Goal: Information Seeking & Learning: Understand process/instructions

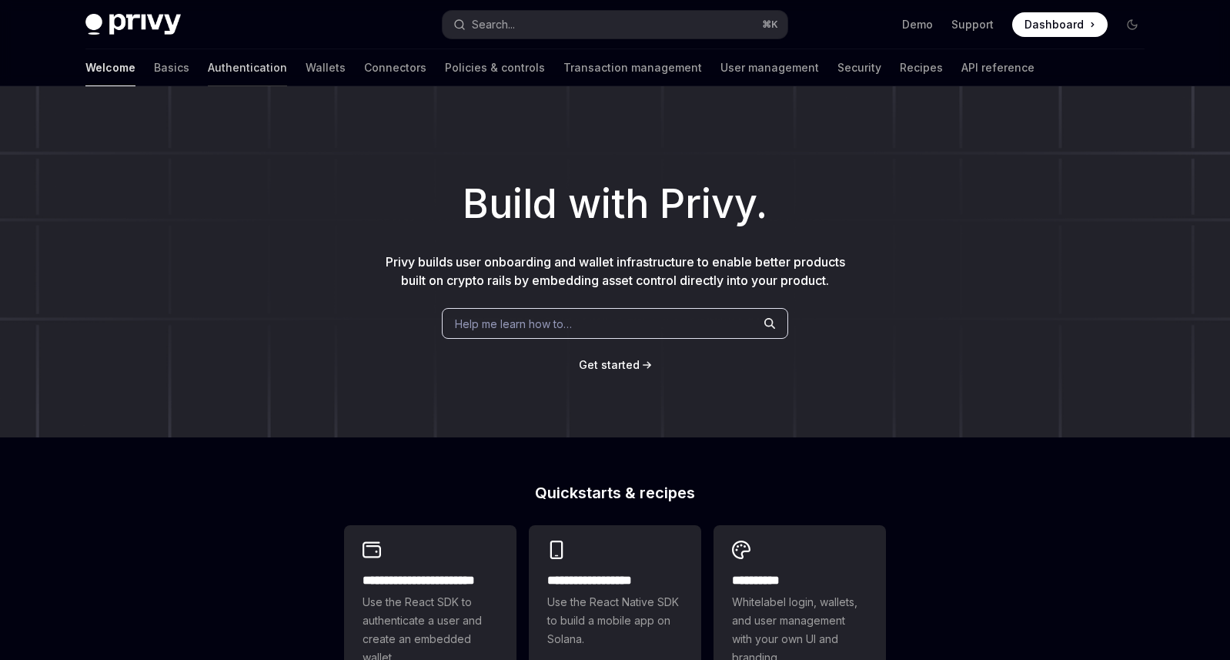
click at [208, 65] on link "Authentication" at bounding box center [247, 67] width 79 height 37
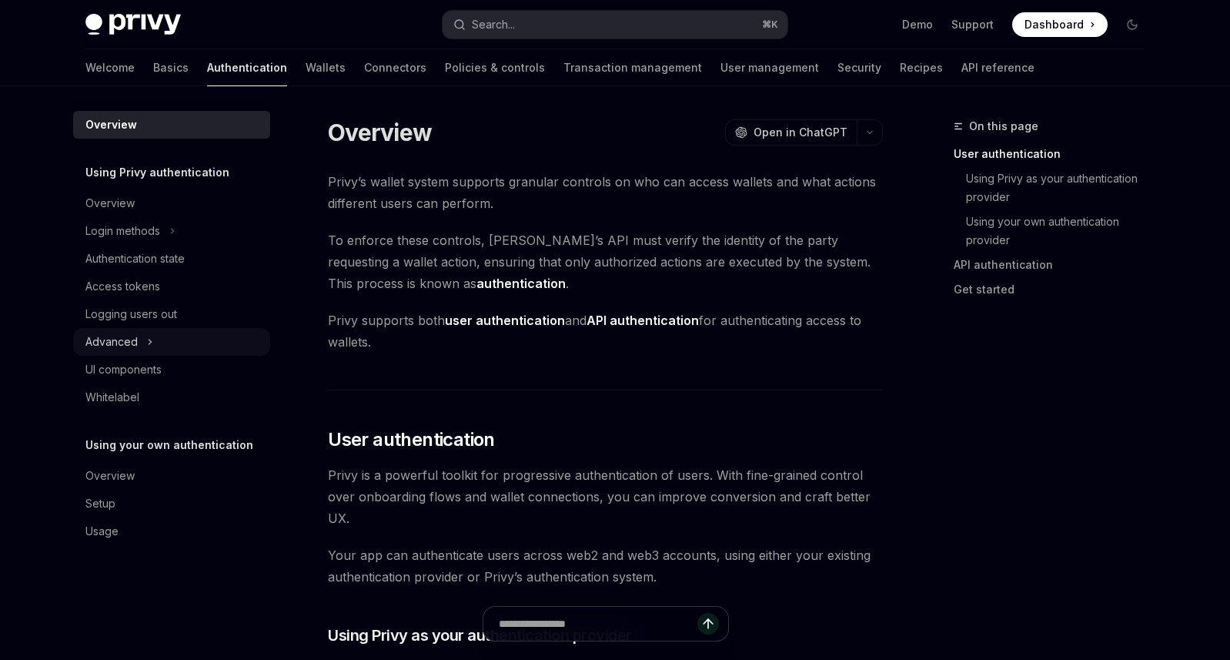
click at [172, 345] on button "Advanced" at bounding box center [171, 342] width 197 height 28
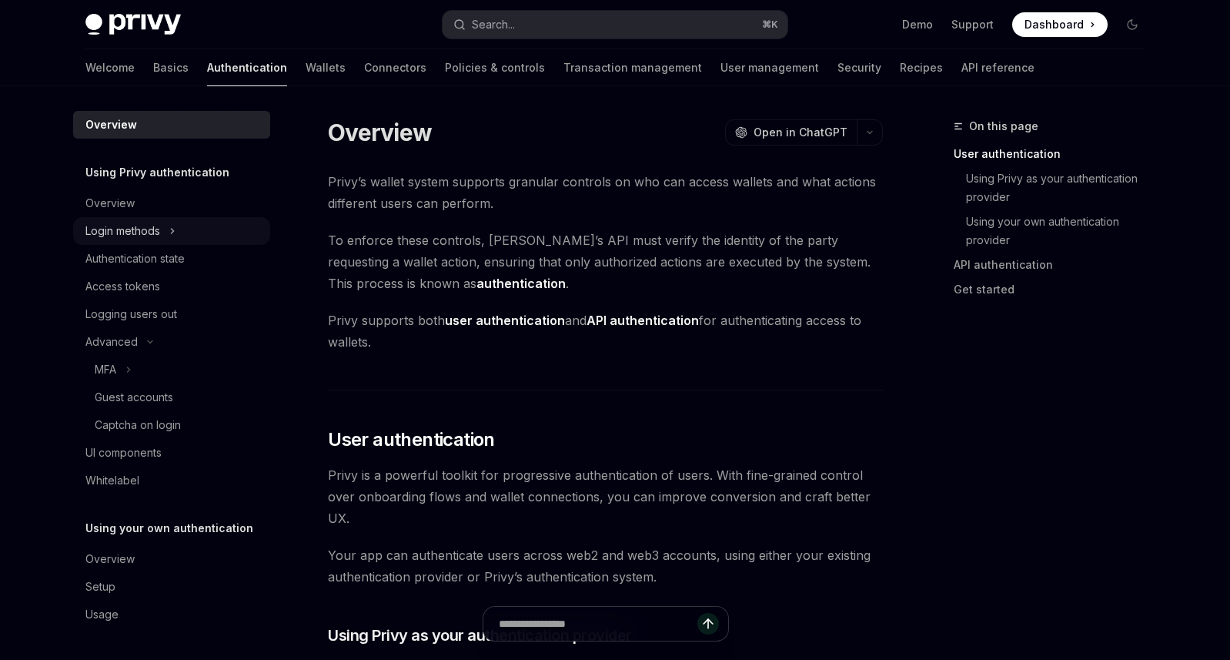
click at [161, 233] on button "Login methods" at bounding box center [171, 231] width 197 height 28
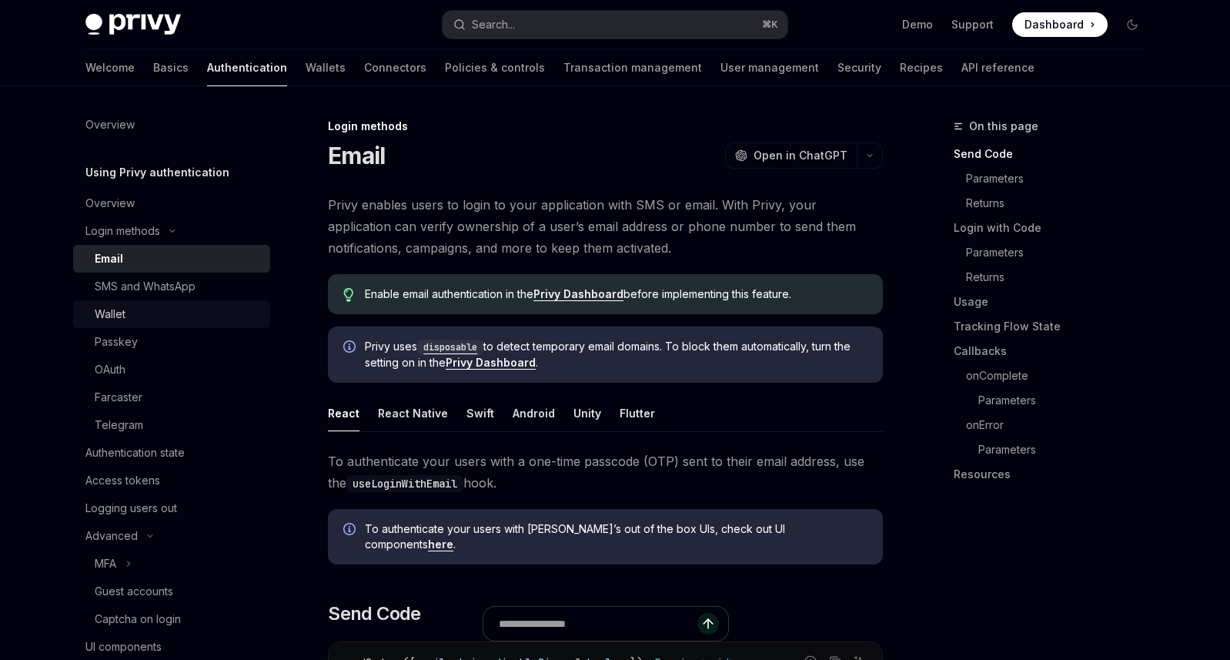
click at [152, 320] on div "Wallet" at bounding box center [178, 314] width 166 height 18
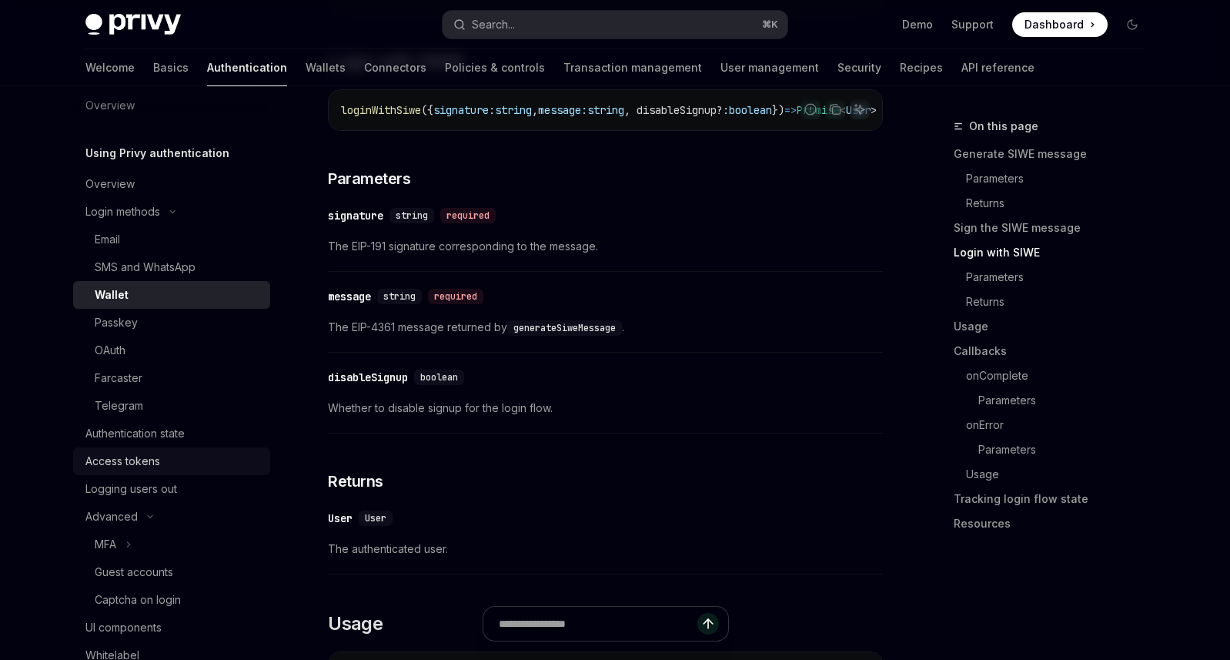
scroll to position [115, 0]
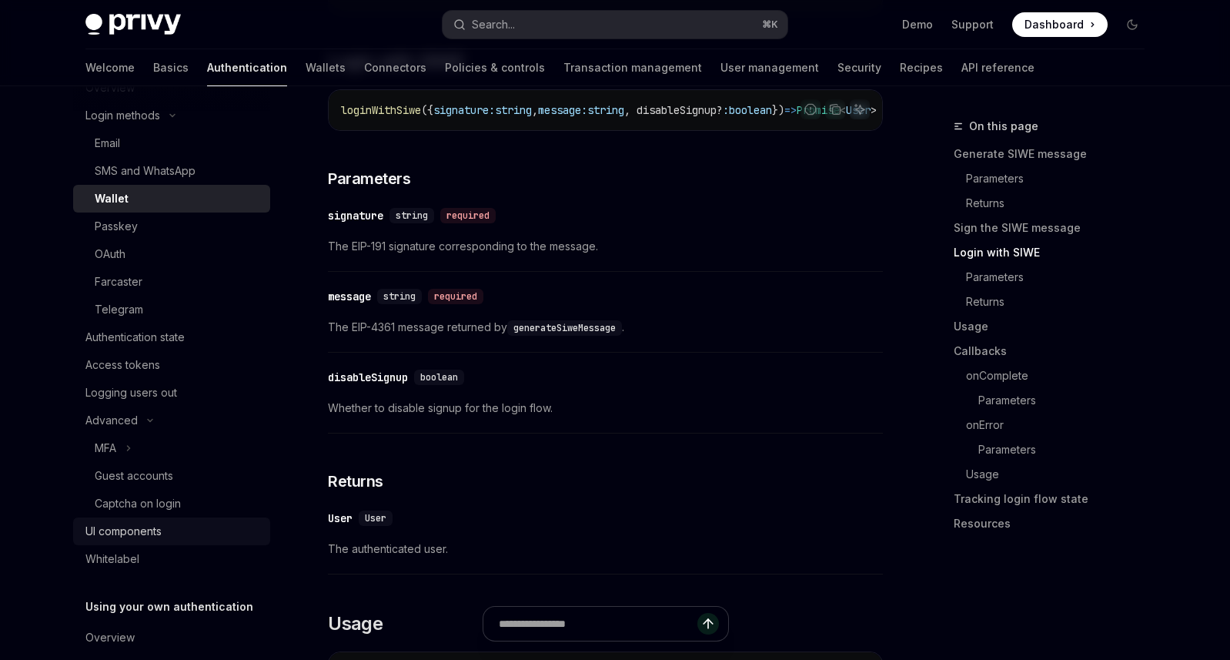
click at [172, 530] on div "UI components" at bounding box center [173, 531] width 176 height 18
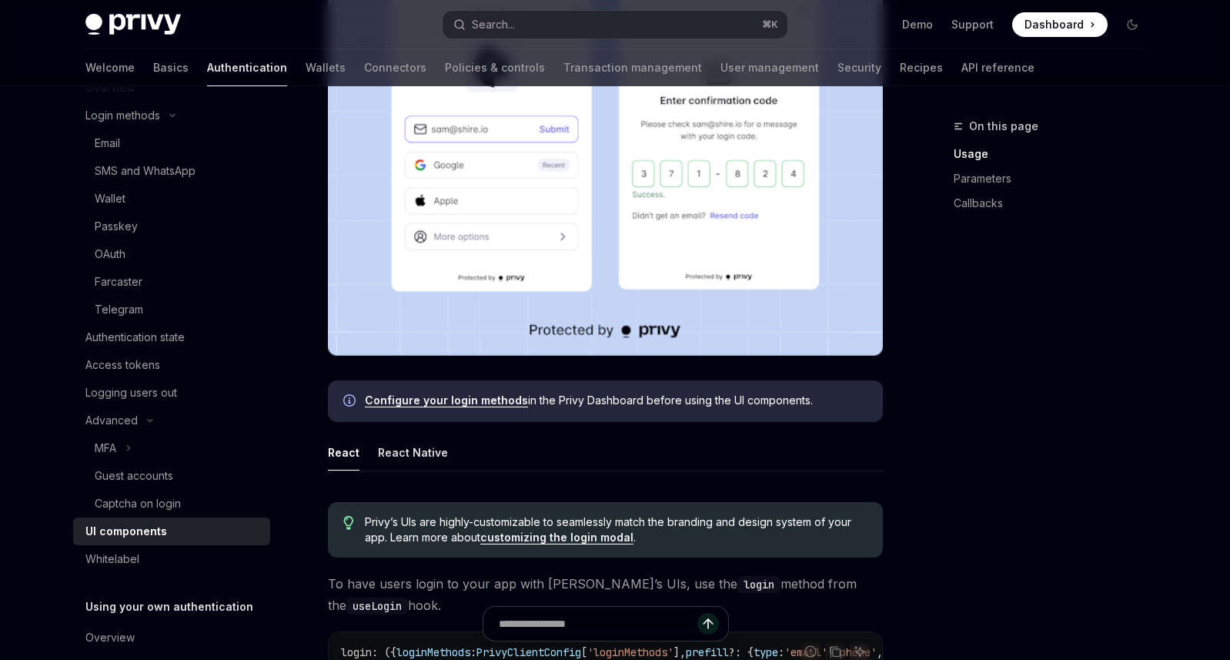
scroll to position [545, 0]
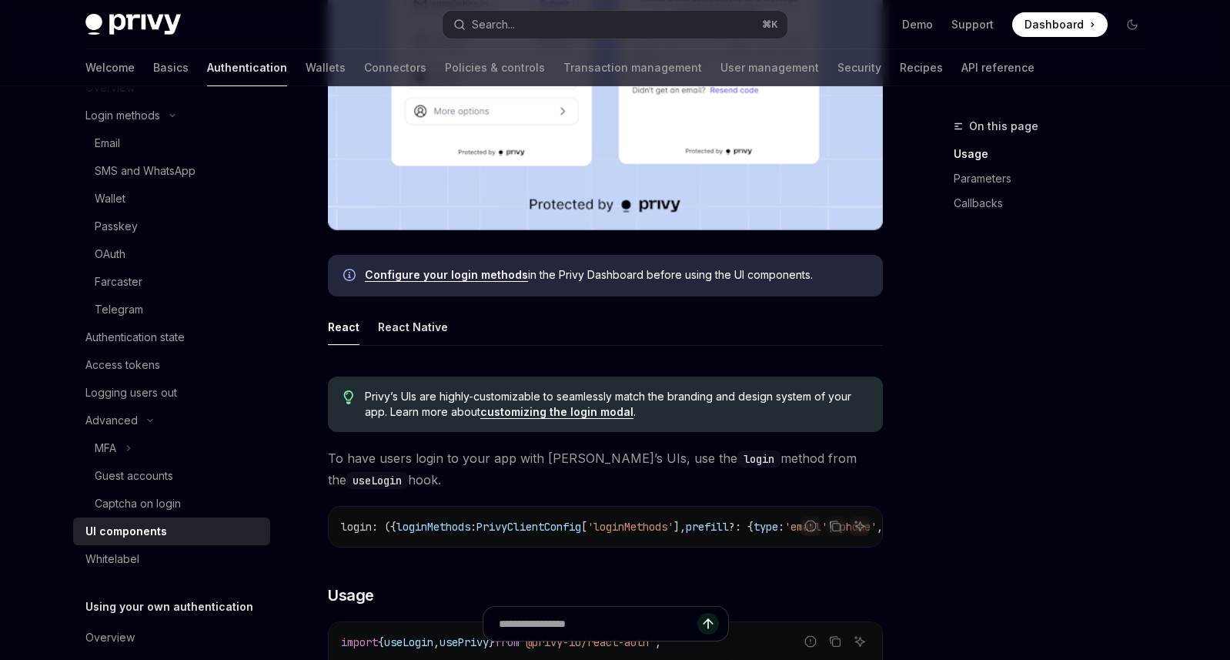
click at [483, 275] on link "Configure your login methods" at bounding box center [446, 275] width 163 height 14
type textarea "*"
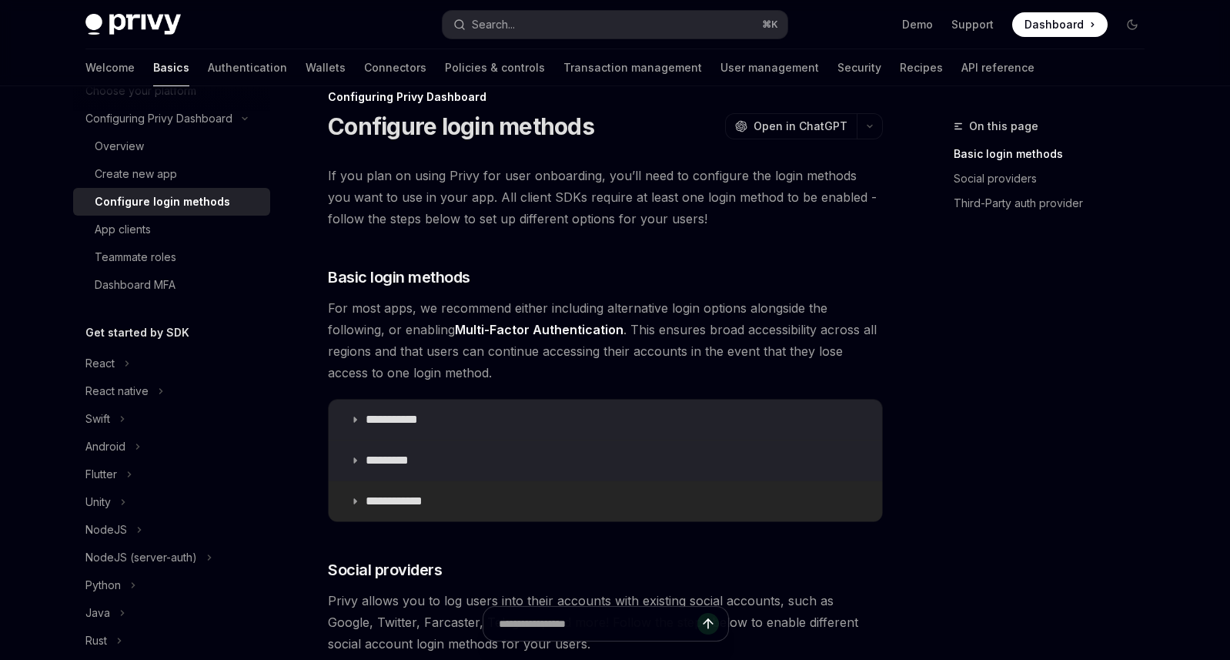
scroll to position [103, 0]
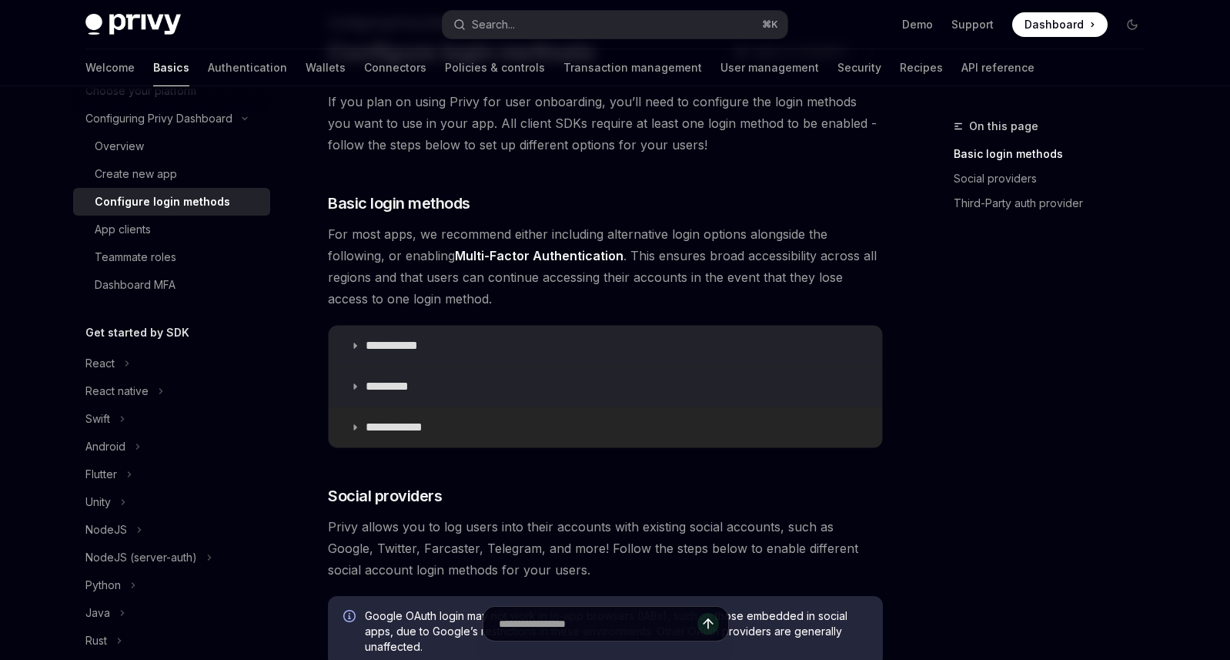
click at [357, 426] on icon at bounding box center [354, 427] width 9 height 9
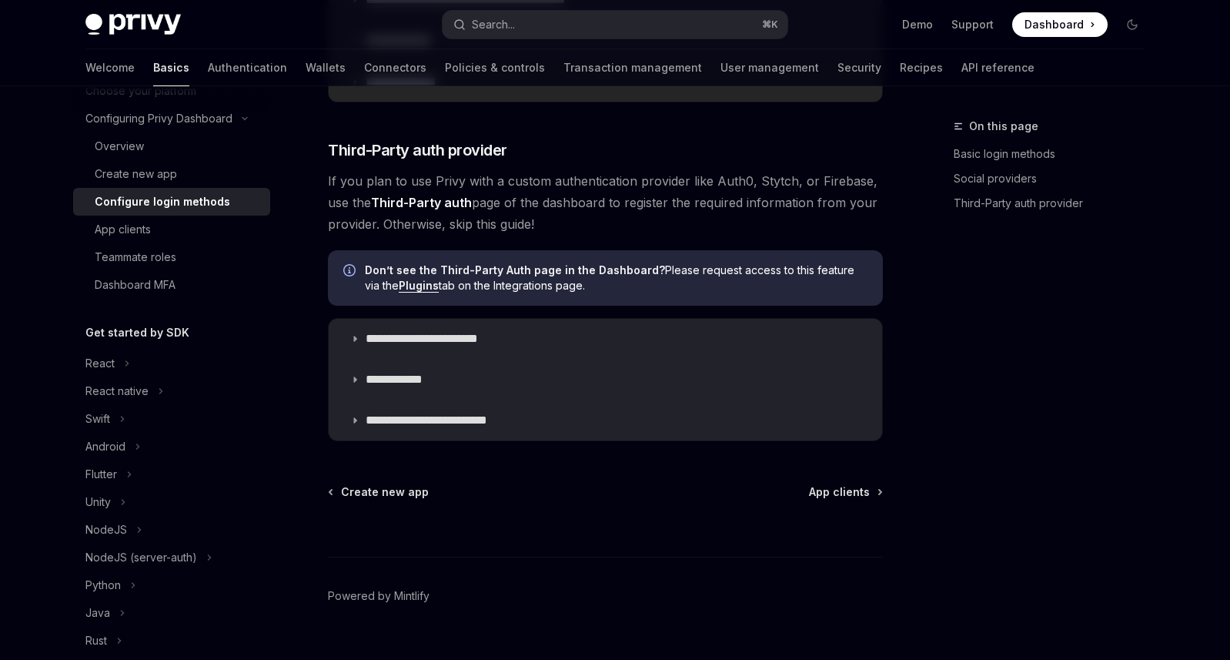
scroll to position [1275, 0]
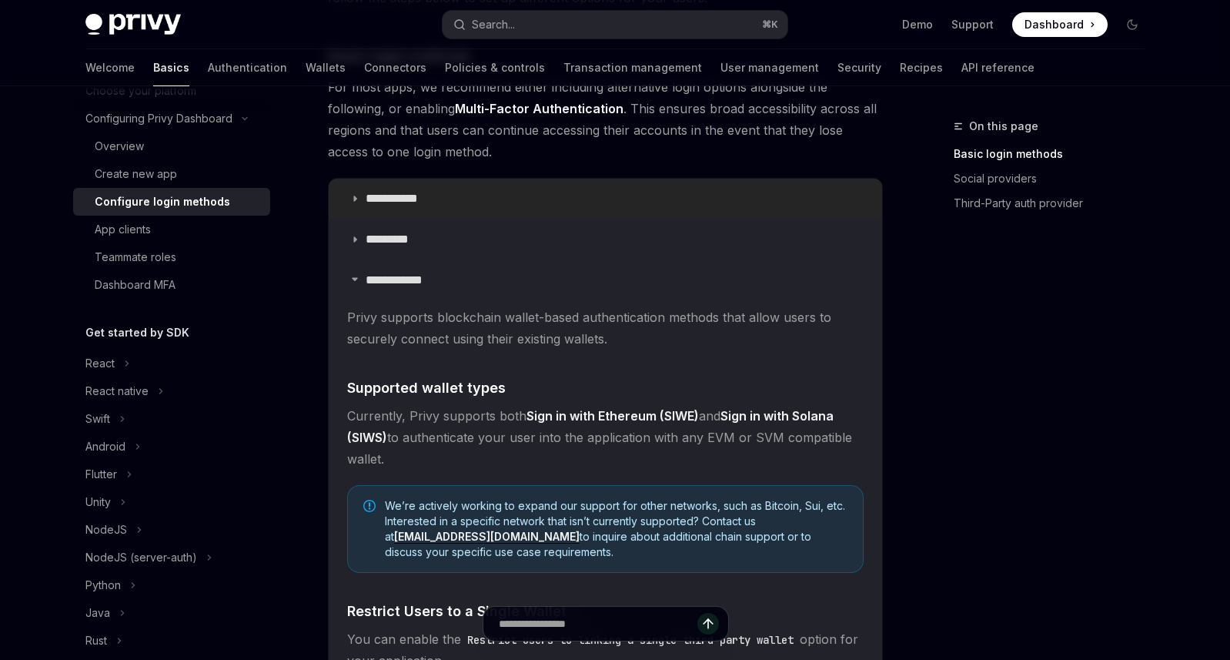
scroll to position [0, 0]
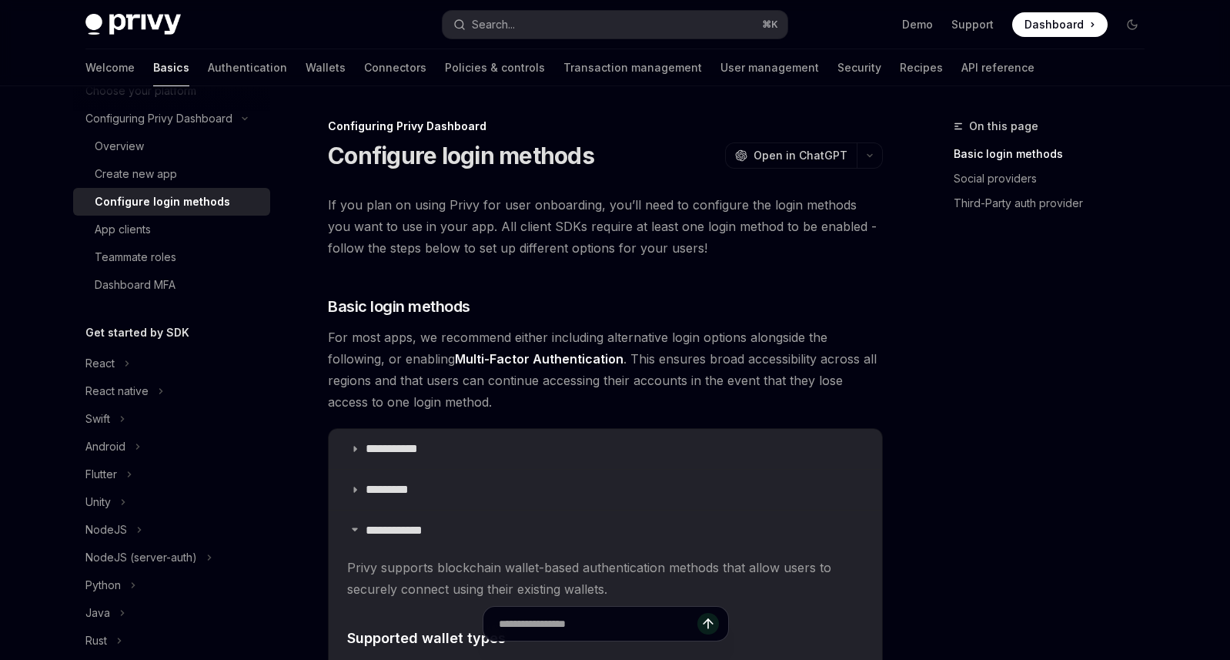
click at [990, 448] on div "On this page Basic login methods Social providers Third-Party auth provider" at bounding box center [1040, 388] width 234 height 543
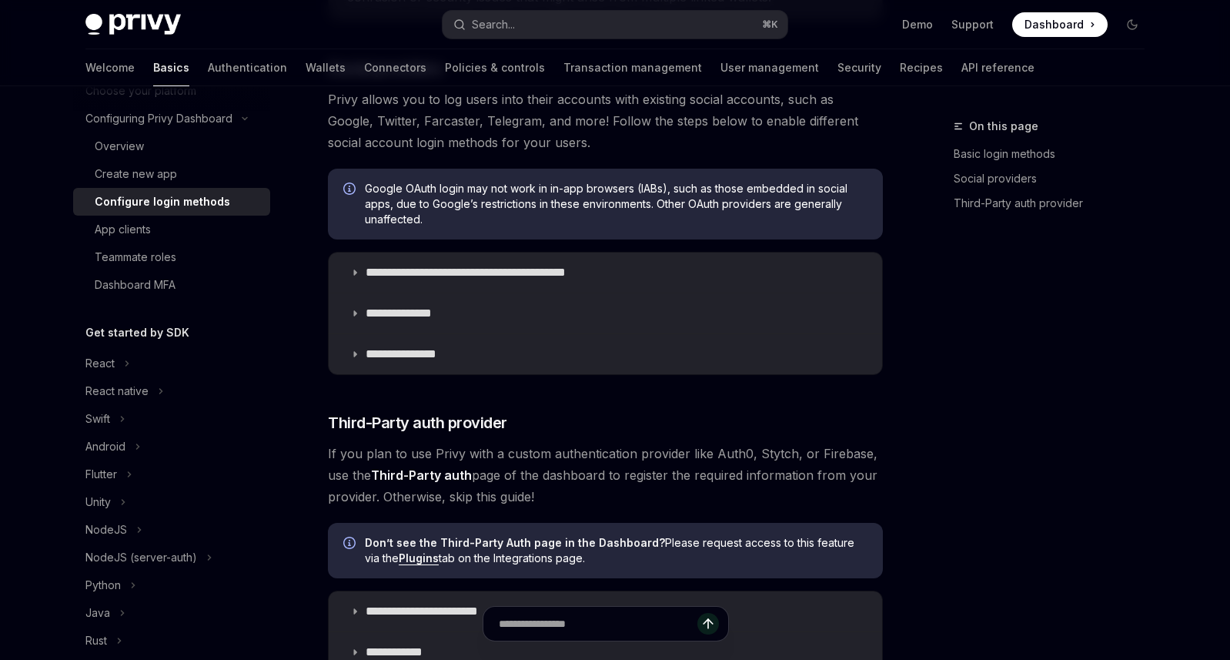
scroll to position [1275, 0]
